Goal: Find specific page/section: Find specific page/section

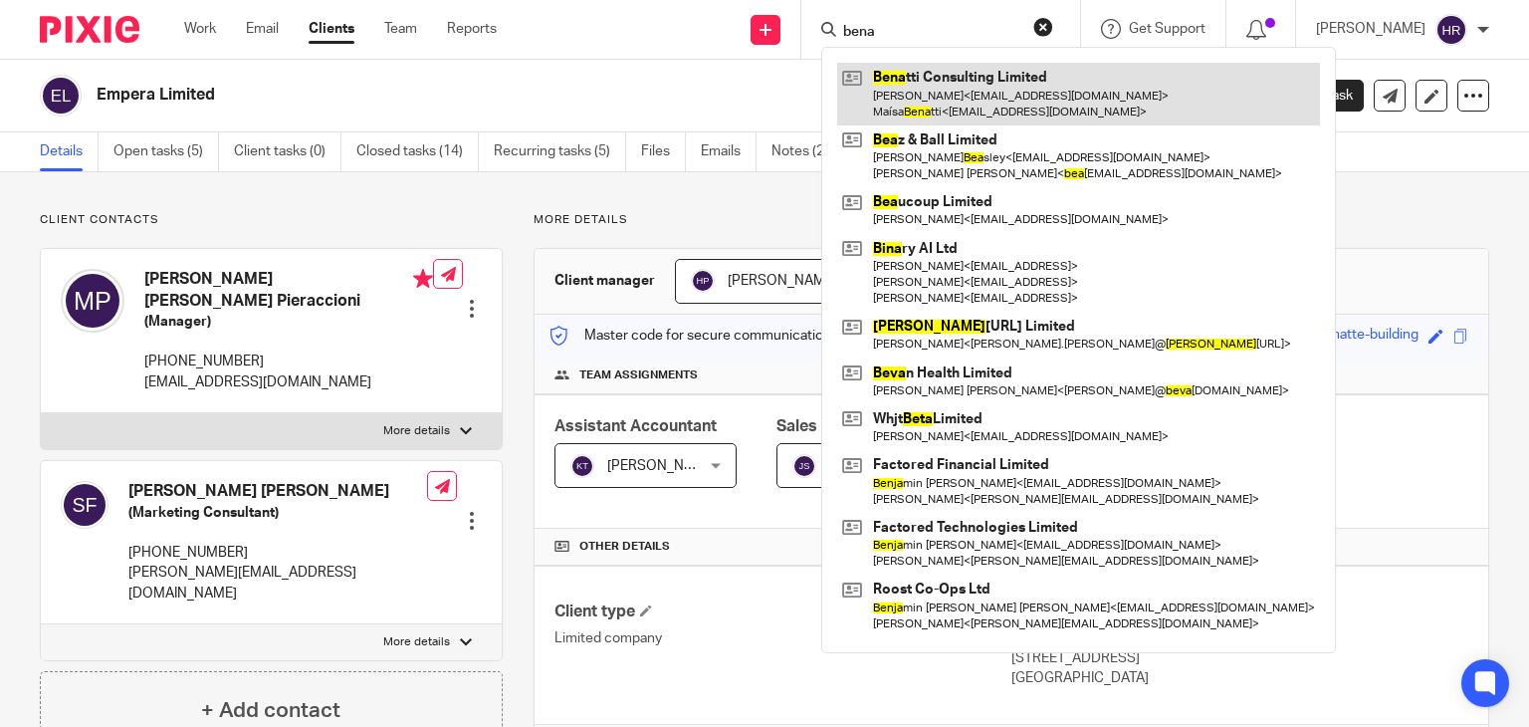
type input "bena"
click at [886, 66] on link at bounding box center [1078, 94] width 483 height 62
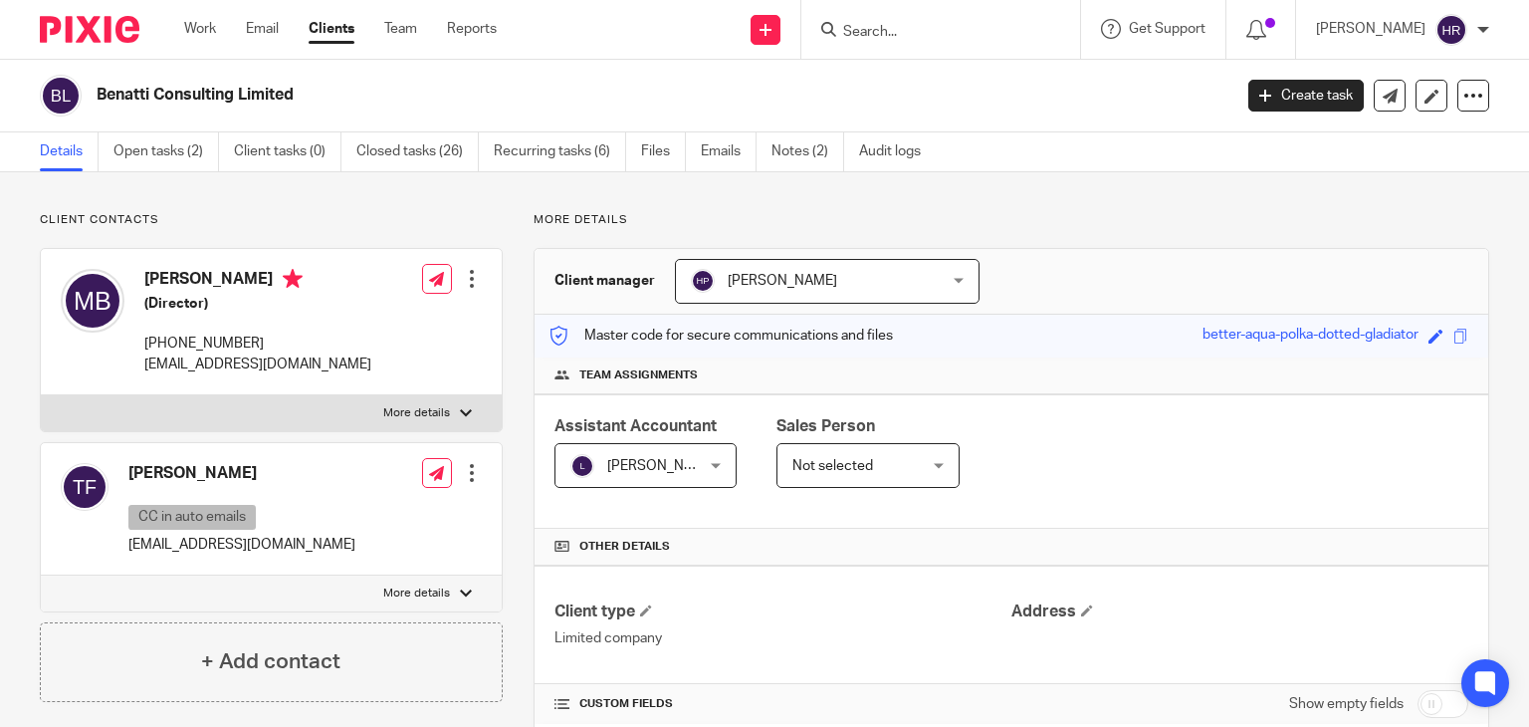
click at [1454, 340] on span at bounding box center [1461, 336] width 15 height 15
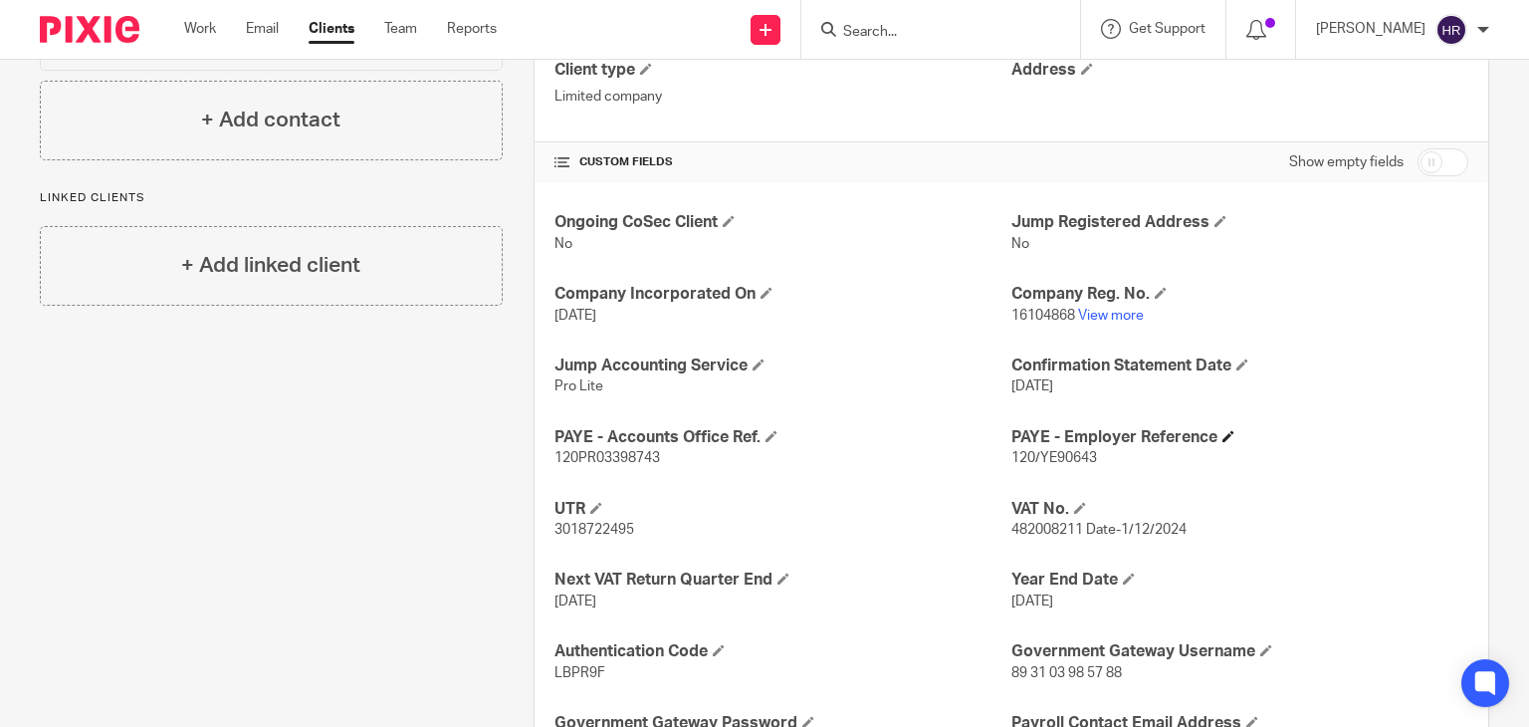
scroll to position [588, 0]
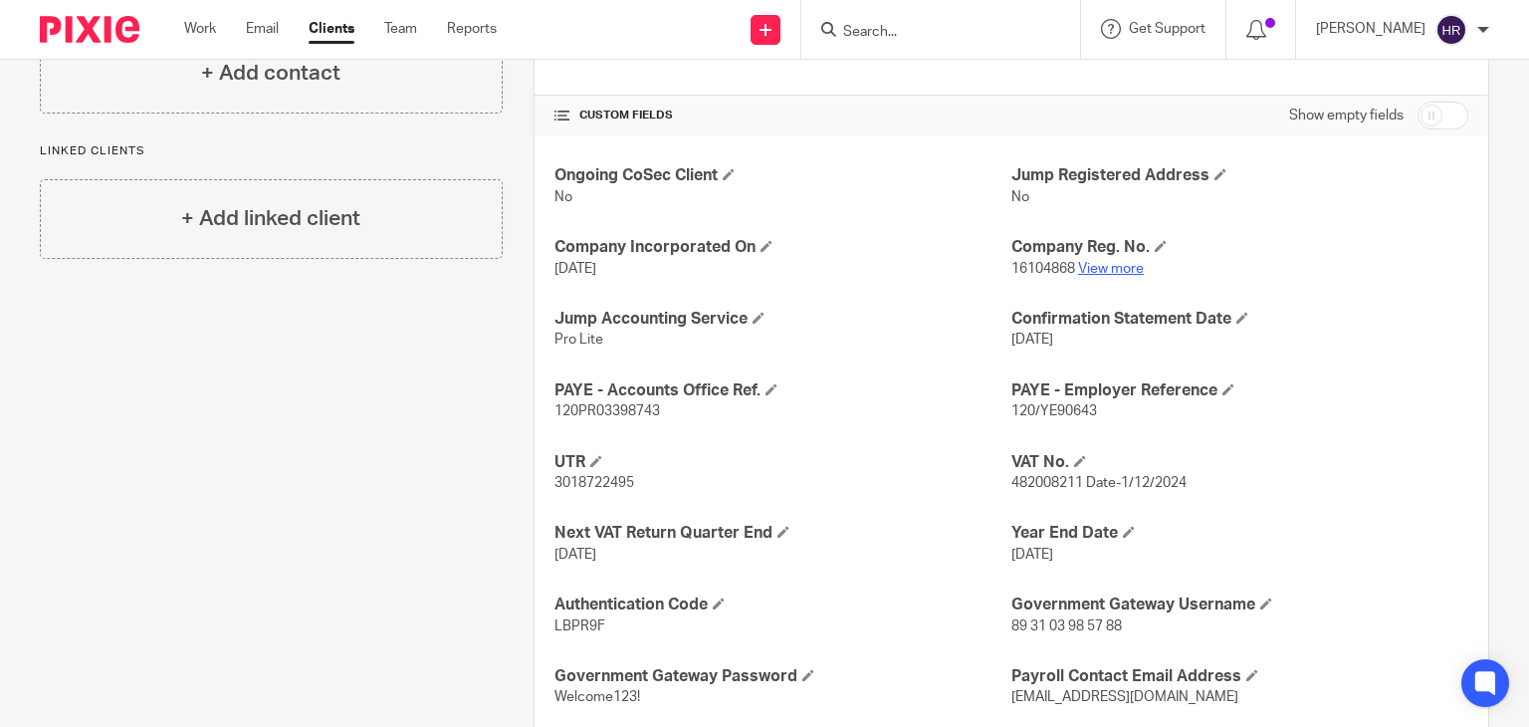
click at [1099, 266] on link "View more" at bounding box center [1111, 269] width 66 height 14
click at [880, 25] on input "Search" at bounding box center [930, 33] width 179 height 18
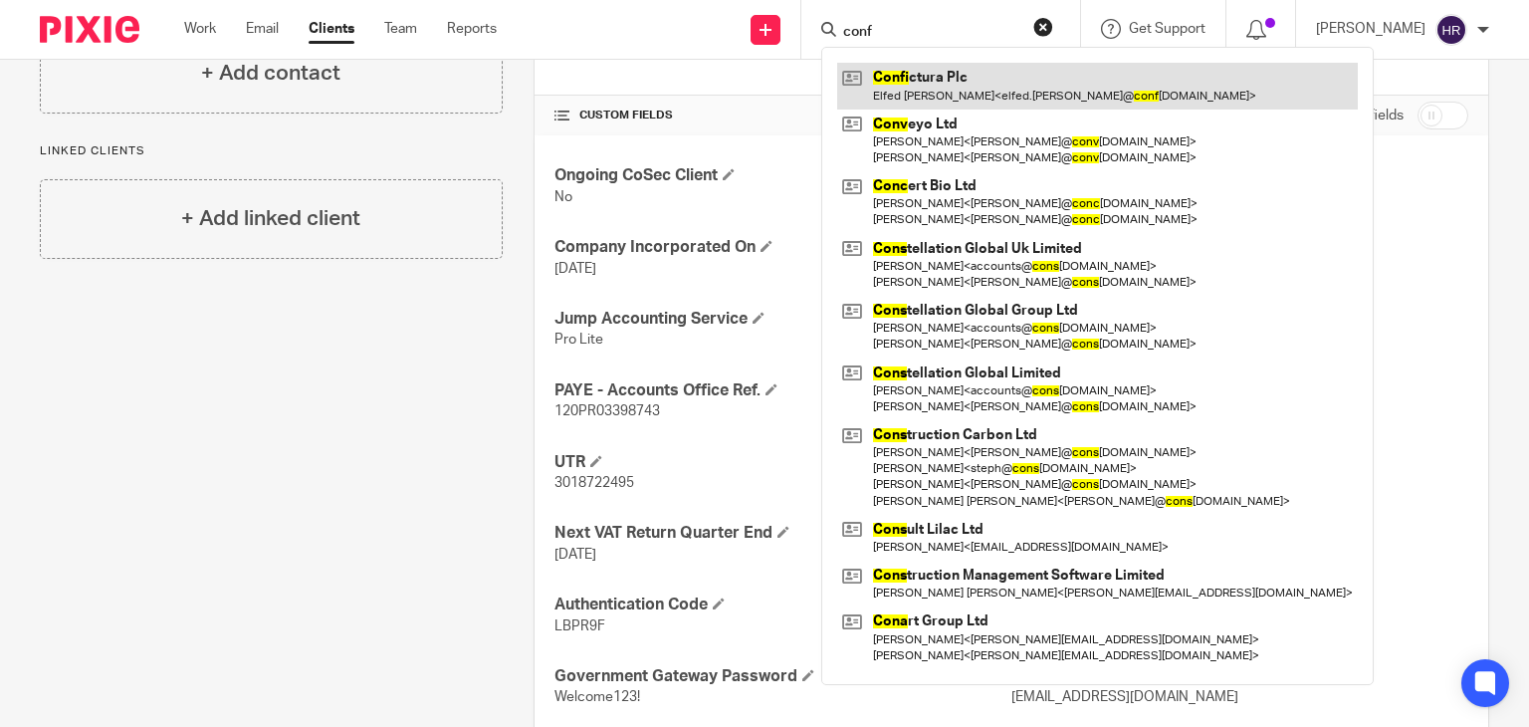
type input "conf"
click at [899, 95] on link at bounding box center [1097, 86] width 521 height 46
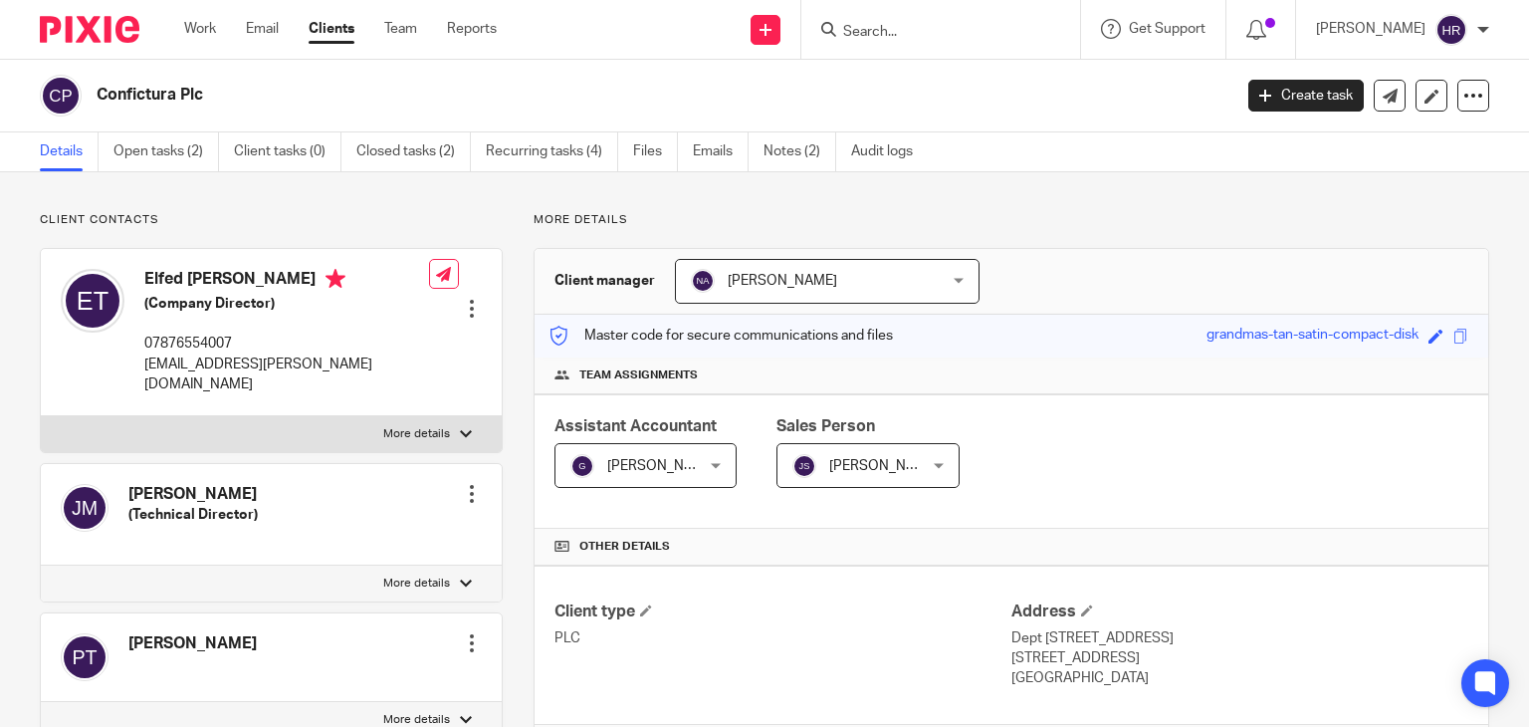
click at [340, 39] on link "Clients" at bounding box center [332, 29] width 46 height 20
